Goal: Task Accomplishment & Management: Complete application form

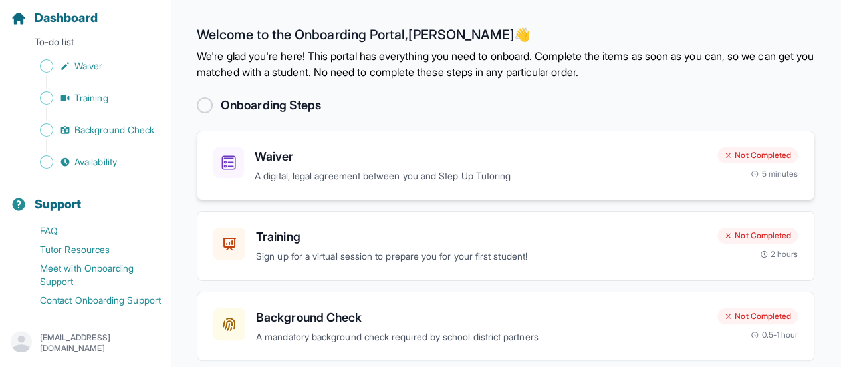
click at [321, 179] on p "A digital, legal agreement between you and Step Up Tutoring" at bounding box center [481, 175] width 452 height 15
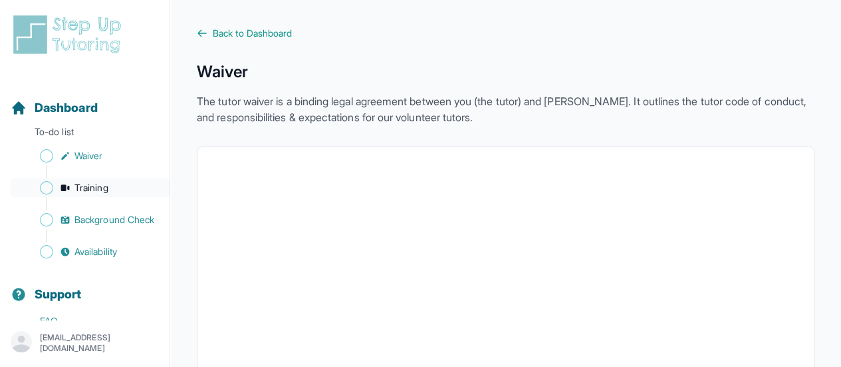
click at [100, 183] on span "Training" at bounding box center [91, 187] width 34 height 13
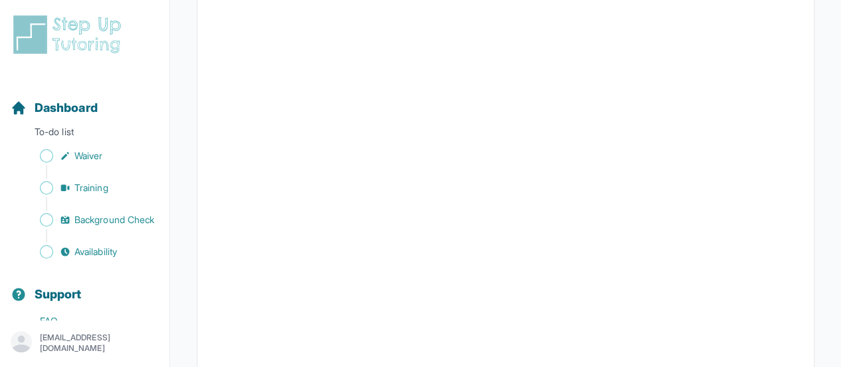
scroll to position [332, 0]
click at [105, 158] on link "Waiver" at bounding box center [90, 155] width 159 height 19
click at [62, 106] on span "Dashboard" at bounding box center [66, 107] width 63 height 19
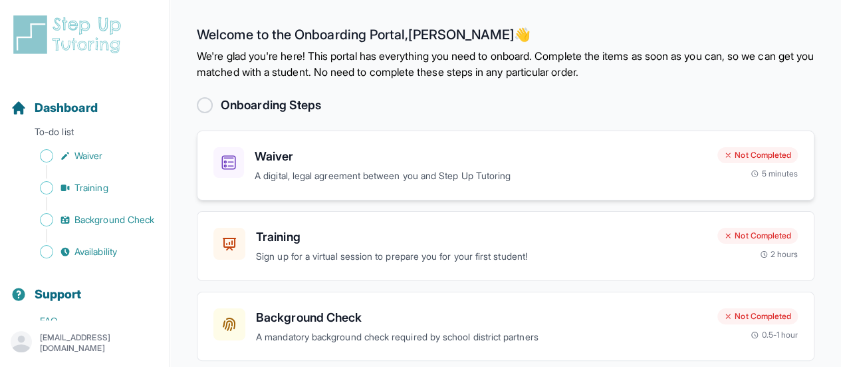
click at [374, 170] on p "A digital, legal agreement between you and Step Up Tutoring" at bounding box center [481, 175] width 452 height 15
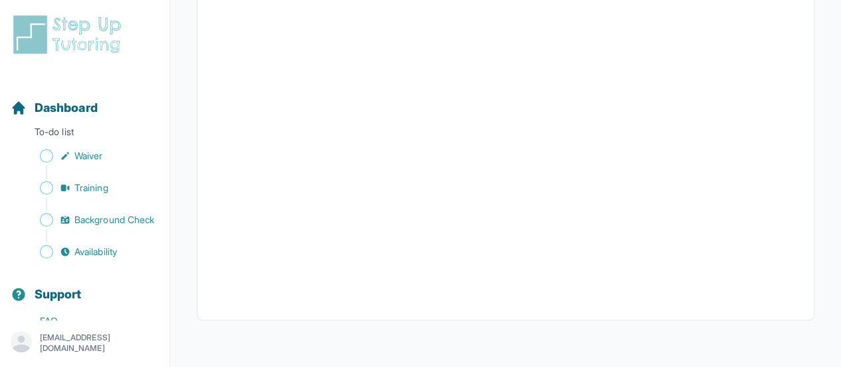
scroll to position [2518, 0]
click at [122, 184] on link "Training" at bounding box center [90, 187] width 159 height 19
click at [107, 216] on span "Background Check" at bounding box center [114, 219] width 80 height 13
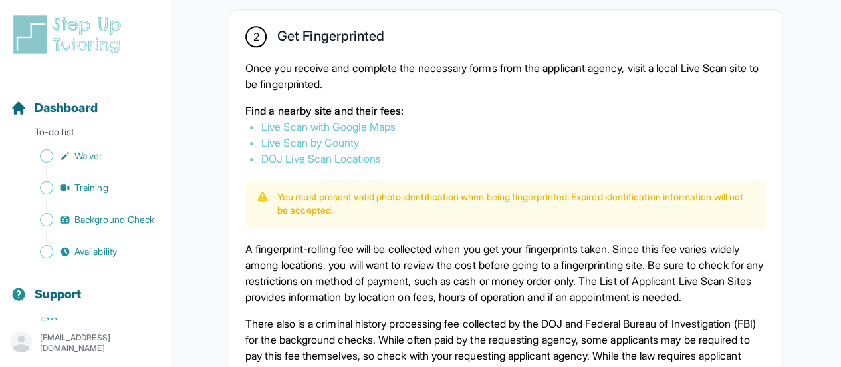
scroll to position [746, 0]
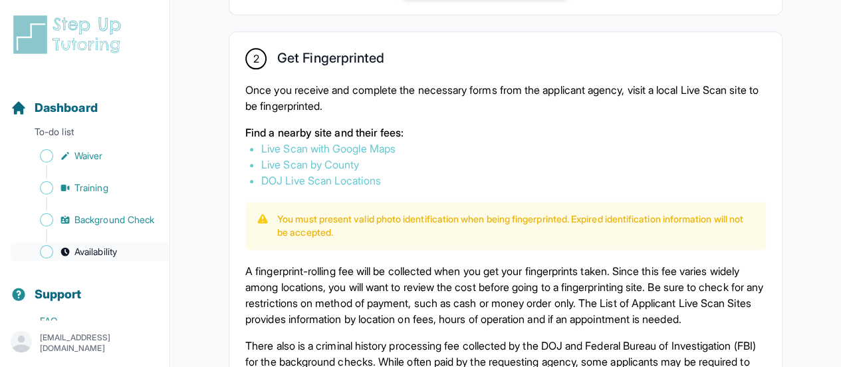
click at [89, 258] on span "Availability" at bounding box center [95, 251] width 43 height 13
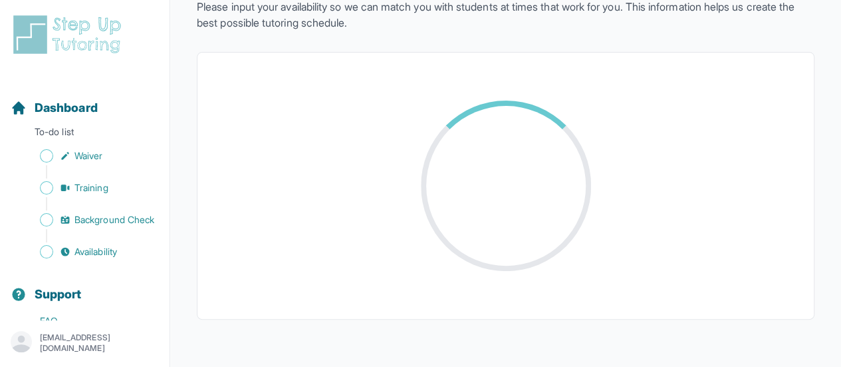
scroll to position [406, 0]
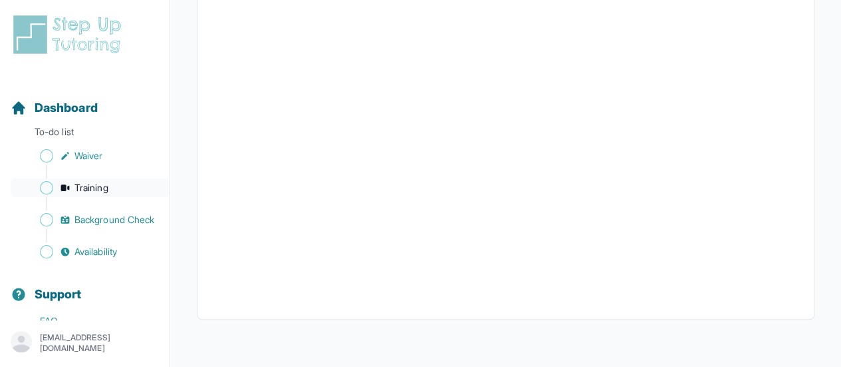
click at [92, 185] on span "Training" at bounding box center [91, 187] width 34 height 13
click at [124, 221] on span "Background Check" at bounding box center [114, 219] width 80 height 13
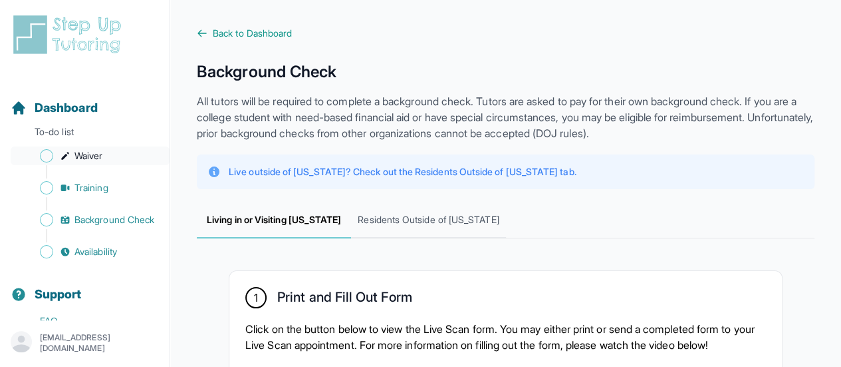
click at [92, 156] on span "Waiver" at bounding box center [88, 155] width 28 height 13
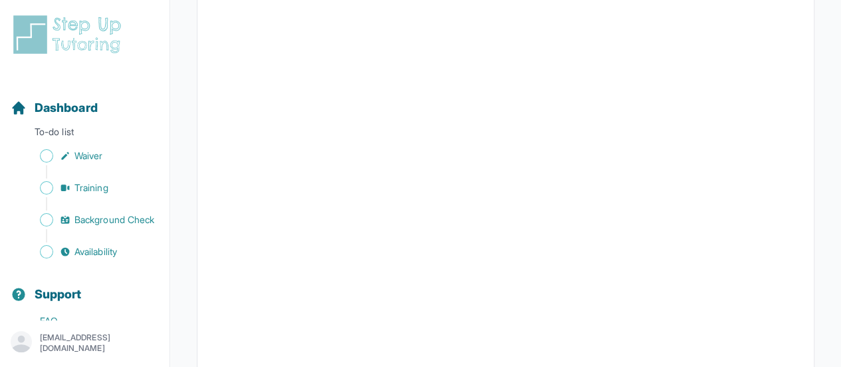
scroll to position [944, 0]
click at [90, 100] on span "Dashboard" at bounding box center [66, 107] width 63 height 19
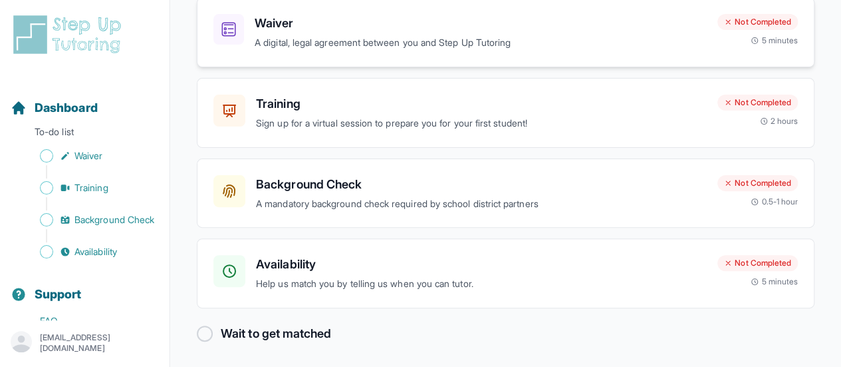
scroll to position [134, 0]
click at [441, 281] on p "Help us match you by telling us when you can tutor." at bounding box center [481, 282] width 451 height 15
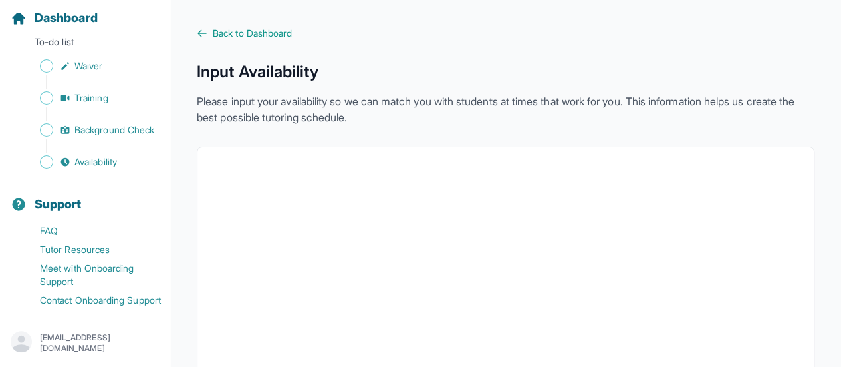
click at [375, 111] on p "Please input your availability so we can match you with students at times that …" at bounding box center [506, 109] width 618 height 32
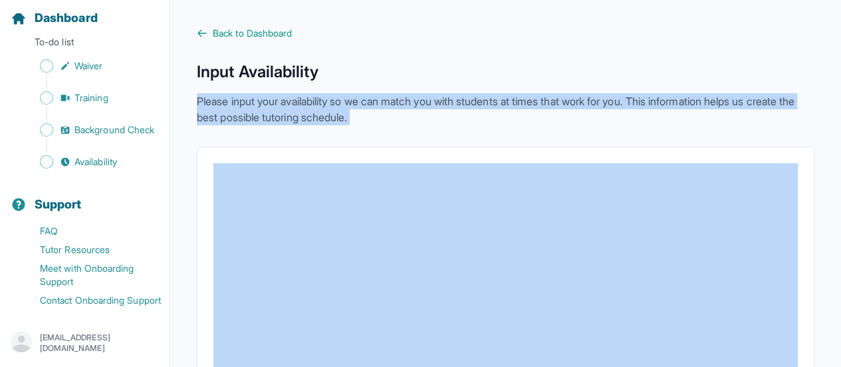
click at [375, 111] on p "Please input your availability so we can match you with students at times that …" at bounding box center [506, 109] width 618 height 32
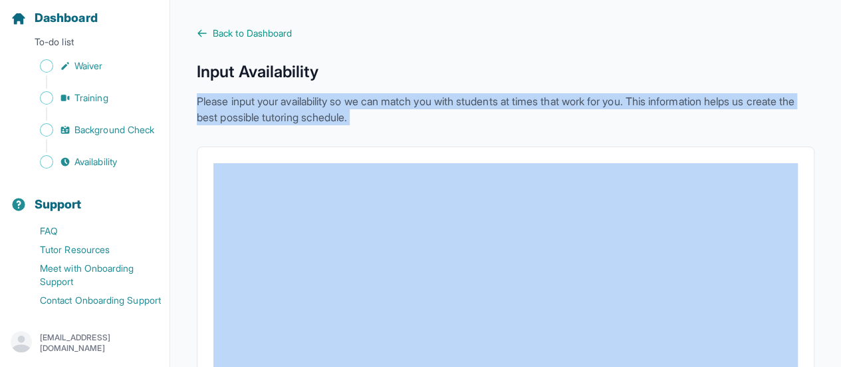
click at [375, 111] on p "Please input your availability so we can match you with students at times that …" at bounding box center [506, 109] width 618 height 32
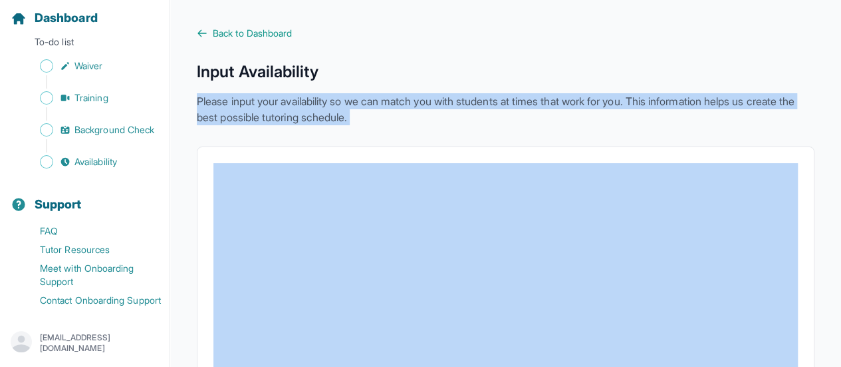
click at [375, 111] on p "Please input your availability so we can match you with students at times that …" at bounding box center [506, 109] width 618 height 32
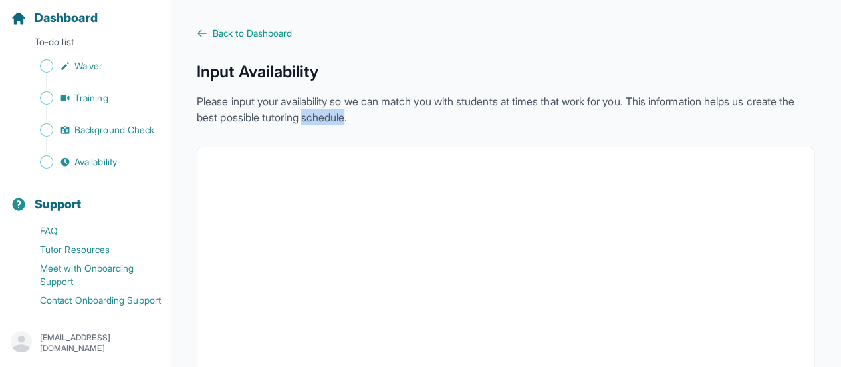
click at [375, 111] on p "Please input your availability so we can match you with students at times that …" at bounding box center [506, 109] width 618 height 32
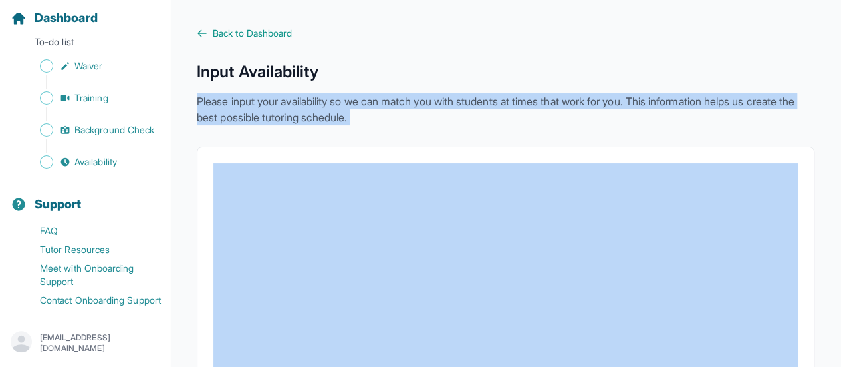
click at [375, 111] on p "Please input your availability so we can match you with students at times that …" at bounding box center [506, 109] width 618 height 32
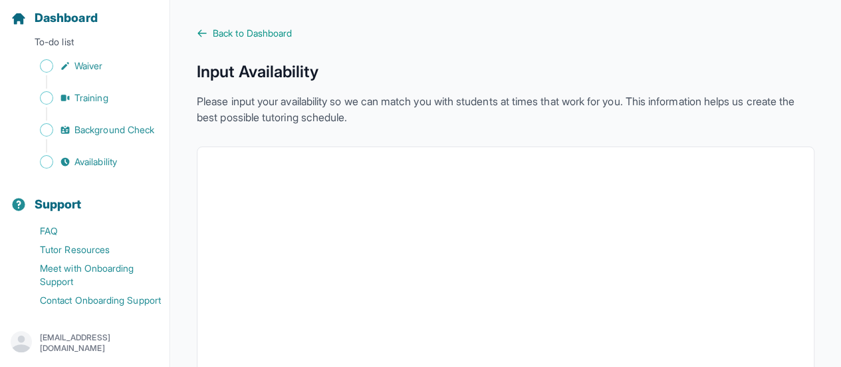
click at [328, 102] on p "Please input your availability so we can match you with students at times that …" at bounding box center [506, 109] width 618 height 32
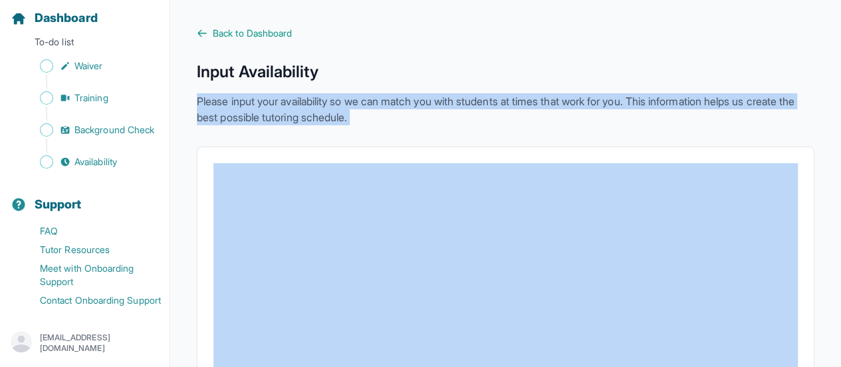
click at [328, 102] on p "Please input your availability so we can match you with students at times that …" at bounding box center [506, 109] width 618 height 32
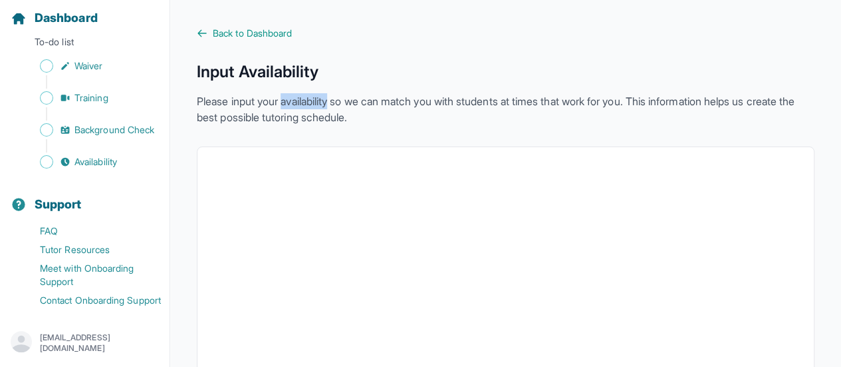
click at [328, 102] on p "Please input your availability so we can match you with students at times that …" at bounding box center [506, 109] width 618 height 32
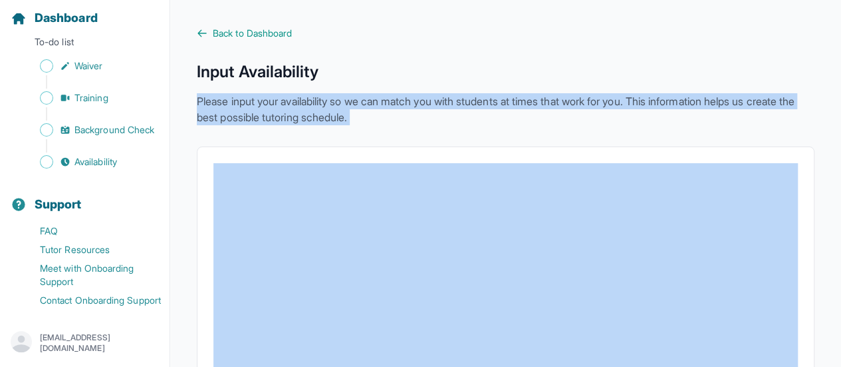
click at [328, 102] on p "Please input your availability so we can match you with students at times that …" at bounding box center [506, 109] width 618 height 32
